Goal: Complete application form: Complete application form

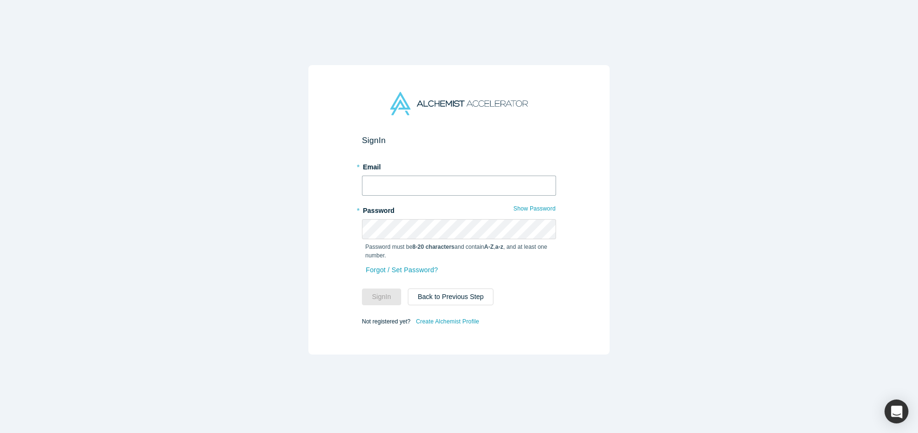
type input "v@[DOMAIN_NAME]"
click at [381, 296] on button "Sign In" at bounding box center [381, 296] width 39 height 17
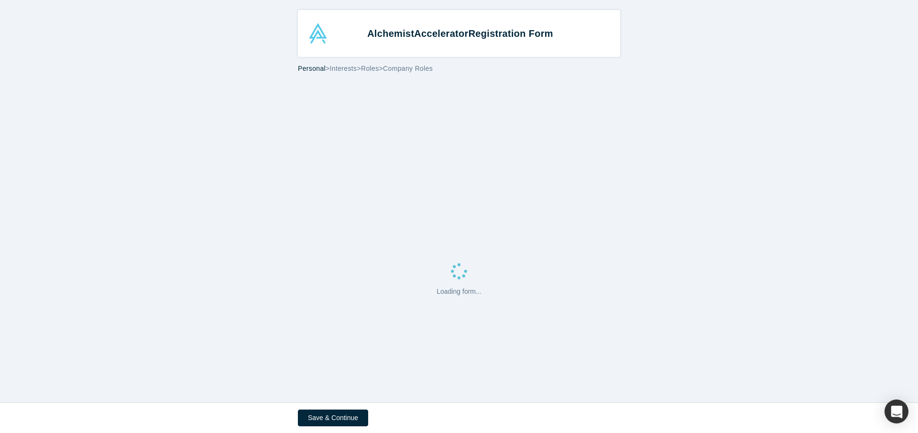
select select "US"
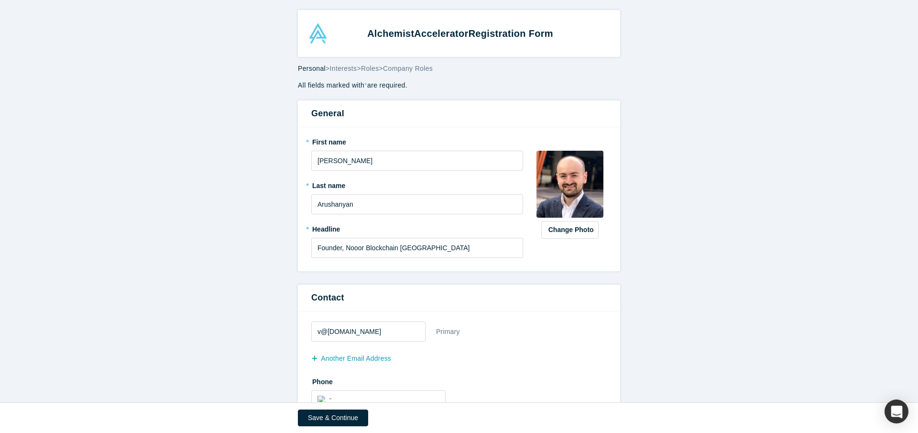
click at [349, 71] on span "Interests" at bounding box center [343, 69] width 27 height 8
click at [316, 70] on span "Personal" at bounding box center [312, 69] width 28 height 8
click at [379, 69] on span "Roles" at bounding box center [370, 69] width 18 height 8
click at [412, 69] on span "Company Roles" at bounding box center [408, 69] width 50 height 8
click at [426, 36] on span "Accelerator" at bounding box center [441, 33] width 54 height 11
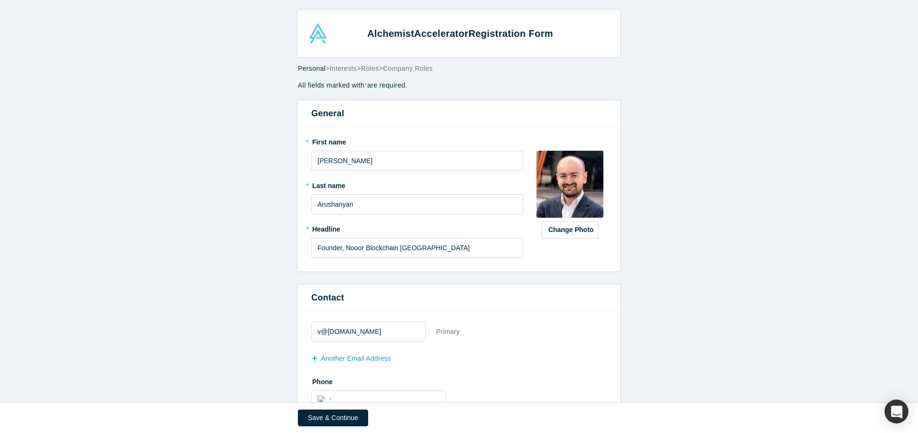
click at [323, 38] on div "Alchemist Accelerator Registration Form" at bounding box center [460, 33] width 300 height 20
click at [325, 40] on div "Alchemist Accelerator Registration Form" at bounding box center [460, 33] width 300 height 20
